Goal: Navigation & Orientation: Find specific page/section

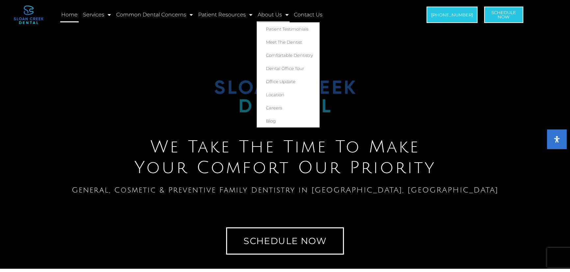
click at [283, 15] on span "Menu" at bounding box center [285, 15] width 7 height 12
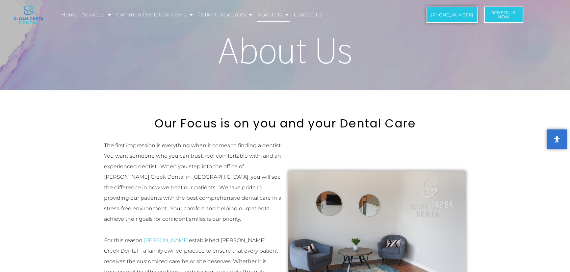
click at [283, 15] on span "Menu" at bounding box center [285, 15] width 7 height 12
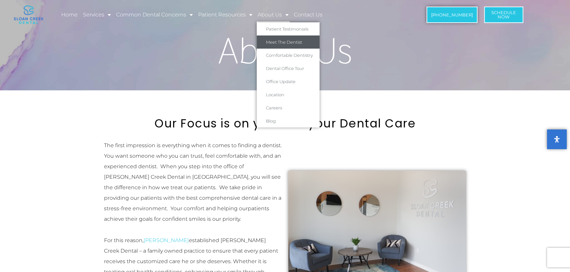
click at [284, 42] on link "Meet The Dentist" at bounding box center [288, 42] width 63 height 13
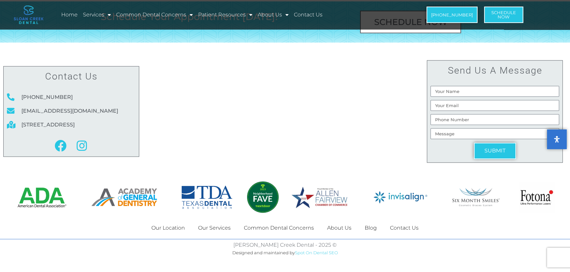
scroll to position [1253, 0]
